Goal: Information Seeking & Learning: Learn about a topic

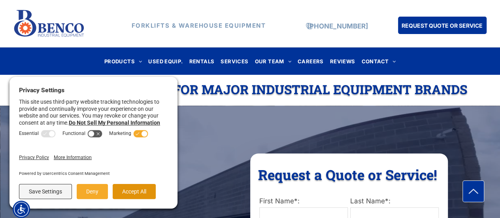
click at [135, 191] on button "Accept All" at bounding box center [134, 191] width 43 height 15
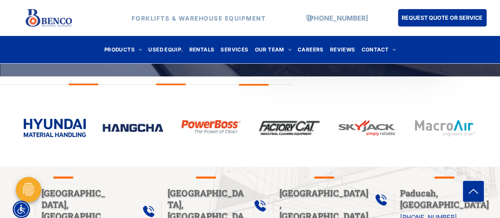
scroll to position [356, 0]
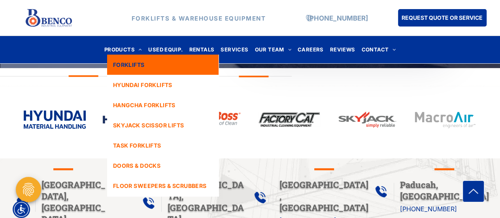
click at [134, 63] on span "FORKLIFTS" at bounding box center [129, 64] width 32 height 8
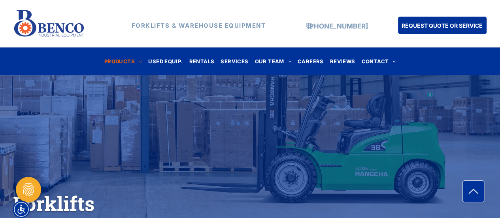
click at [78, 58] on nav "PRODUCTS FORKLIFTS HYUNDAI FORKLIFTS HANGCHA FORKLIFTS SKYJACK SCISSOR LIFTS TA…" at bounding box center [250, 60] width 464 height 17
